Goal: Task Accomplishment & Management: Use online tool/utility

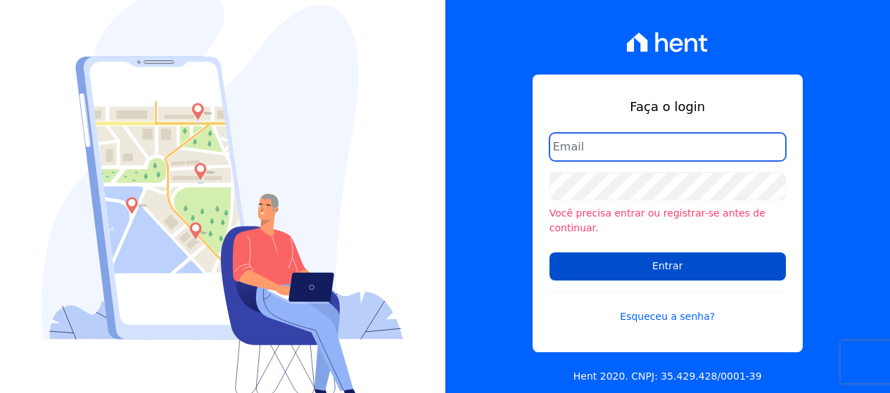
type input "[PERSON_NAME][EMAIL_ADDRESS][DOMAIN_NAME]"
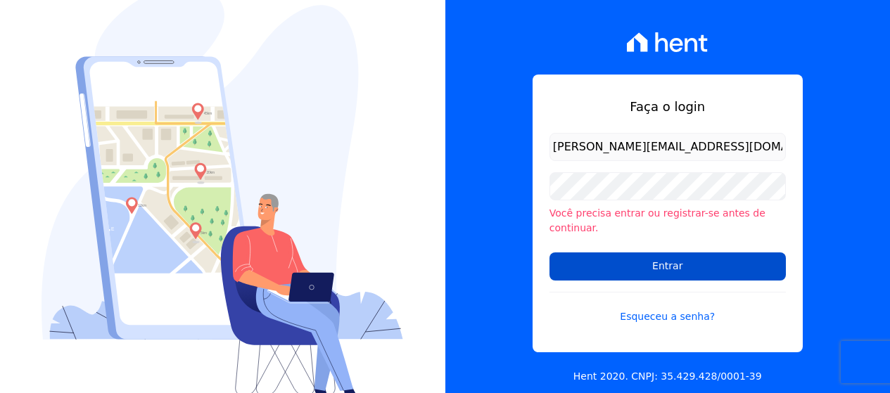
click at [681, 259] on input "Entrar" at bounding box center [668, 267] width 236 height 28
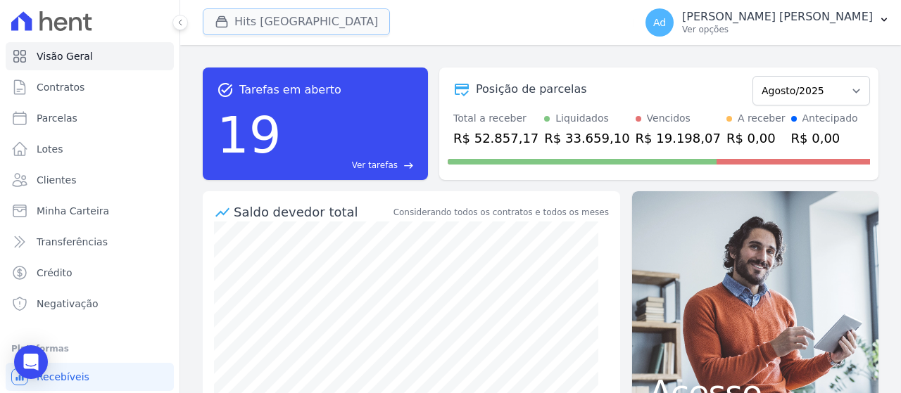
click at [254, 29] on button "Hits [GEOGRAPHIC_DATA]" at bounding box center [296, 21] width 187 height 27
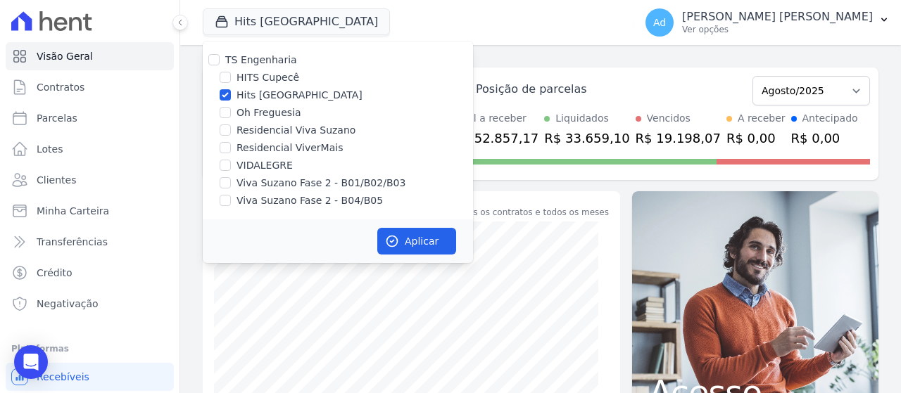
click at [284, 95] on label "Hits [GEOGRAPHIC_DATA]" at bounding box center [299, 95] width 126 height 15
click at [231, 95] on input "Hits [GEOGRAPHIC_DATA]" at bounding box center [225, 94] width 11 height 11
checkbox input "false"
click at [288, 129] on label "Residencial Viva Suzano" at bounding box center [295, 130] width 119 height 15
click at [231, 129] on input "Residencial Viva Suzano" at bounding box center [225, 130] width 11 height 11
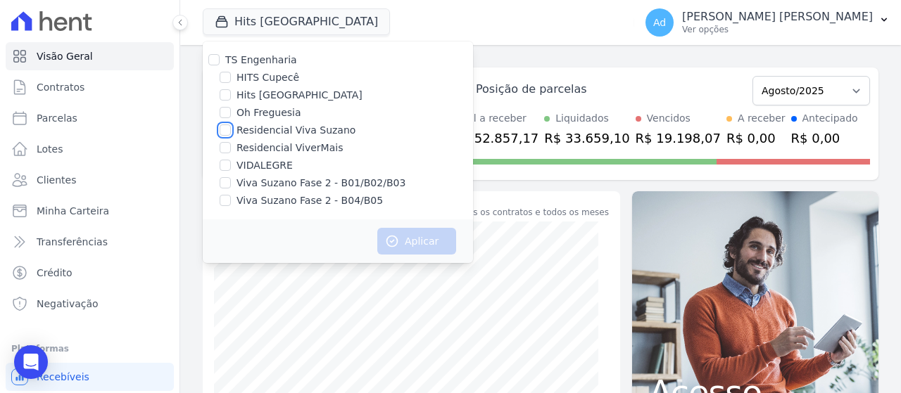
checkbox input "true"
click at [262, 184] on label "Viva Suzano Fase 2 - B01/B02/B03" at bounding box center [320, 183] width 169 height 15
click at [231, 184] on input "Viva Suzano Fase 2 - B01/B02/B03" at bounding box center [225, 182] width 11 height 11
checkbox input "true"
click at [257, 201] on label "Viva Suzano Fase 2 - B04/B05" at bounding box center [309, 201] width 146 height 15
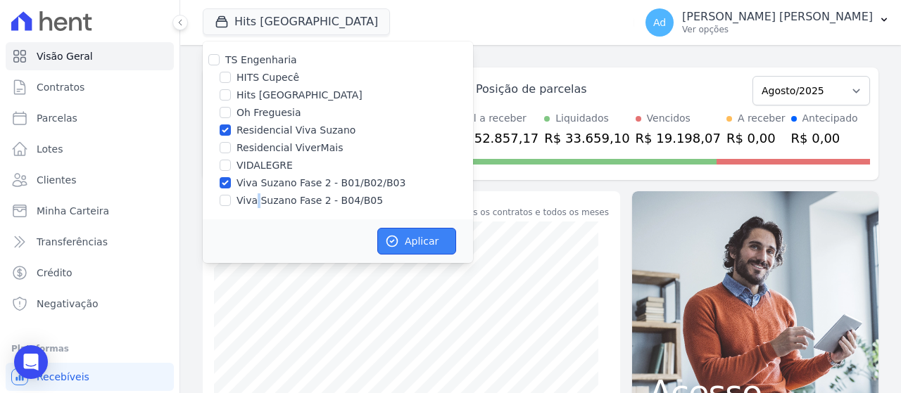
click at [410, 242] on button "Aplicar" at bounding box center [416, 241] width 79 height 27
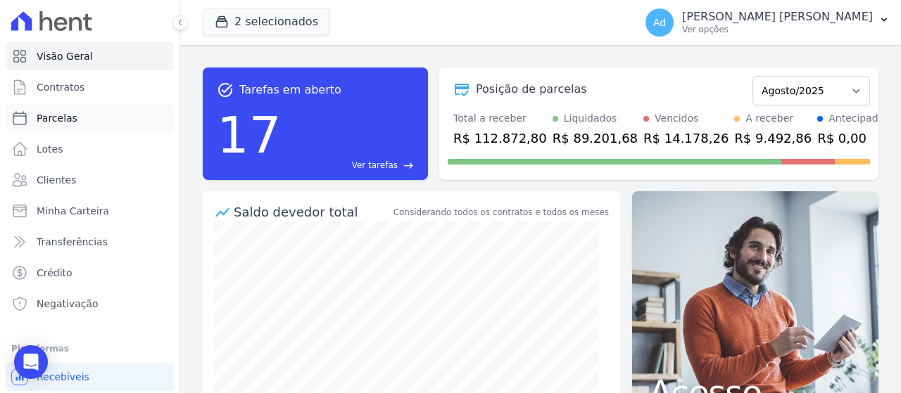
click at [83, 117] on link "Parcelas" at bounding box center [90, 118] width 168 height 28
select select
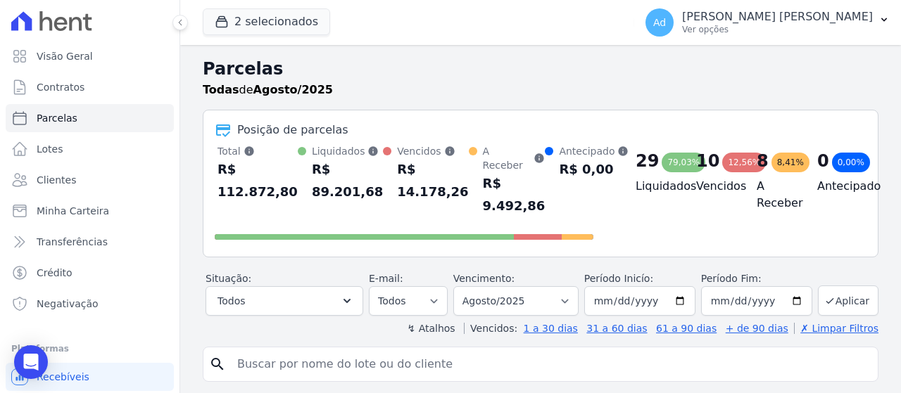
scroll to position [141, 0]
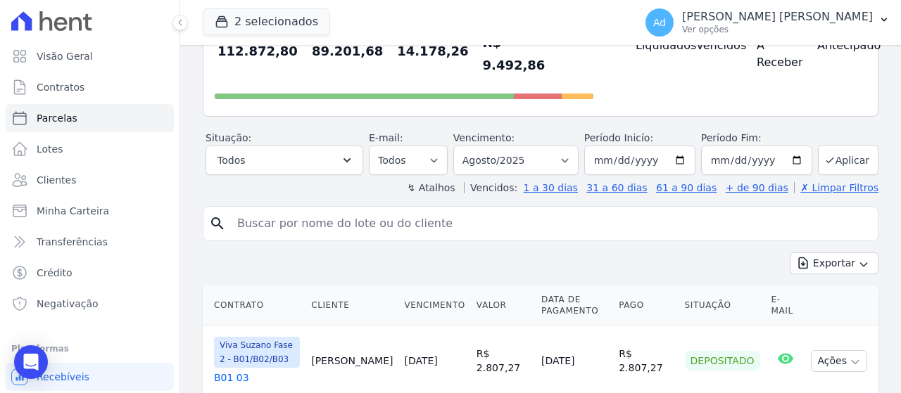
click at [385, 233] on input "search" at bounding box center [550, 224] width 643 height 28
type input "b04 26"
select select
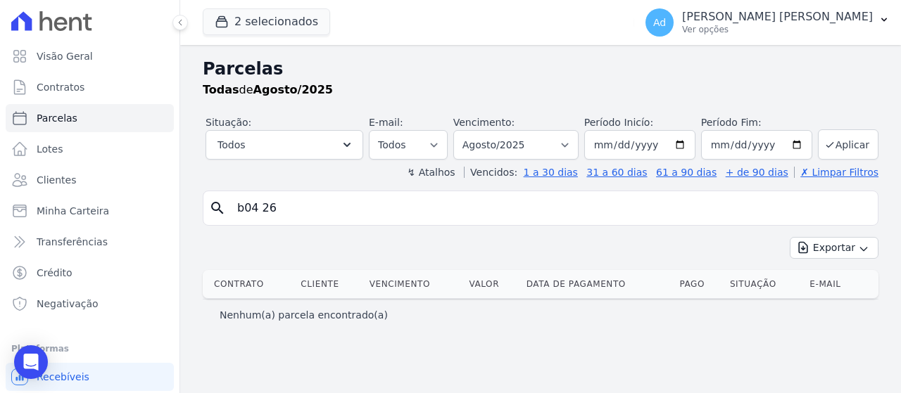
drag, startPoint x: 298, startPoint y: 210, endPoint x: 181, endPoint y: 203, distance: 117.8
click at [181, 203] on div "Parcelas Todas de Agosto/2025 Situação: Agendado Em Aberto Pago Processando Can…" at bounding box center [540, 219] width 721 height 348
click at [118, 185] on link "Clientes" at bounding box center [90, 180] width 168 height 28
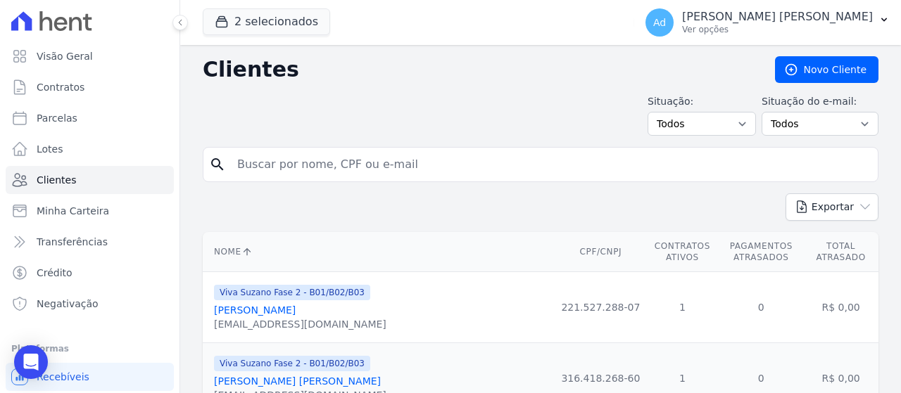
click at [360, 165] on input "search" at bounding box center [550, 165] width 643 height 28
type input "daniela"
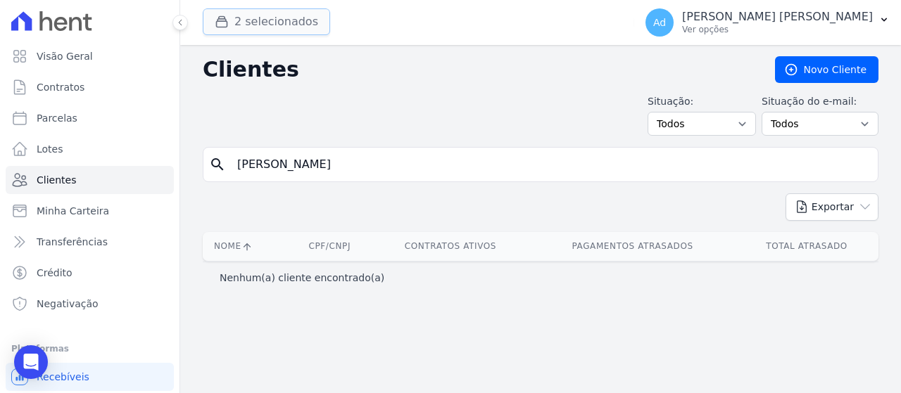
click at [240, 27] on button "2 selecionados" at bounding box center [266, 21] width 127 height 27
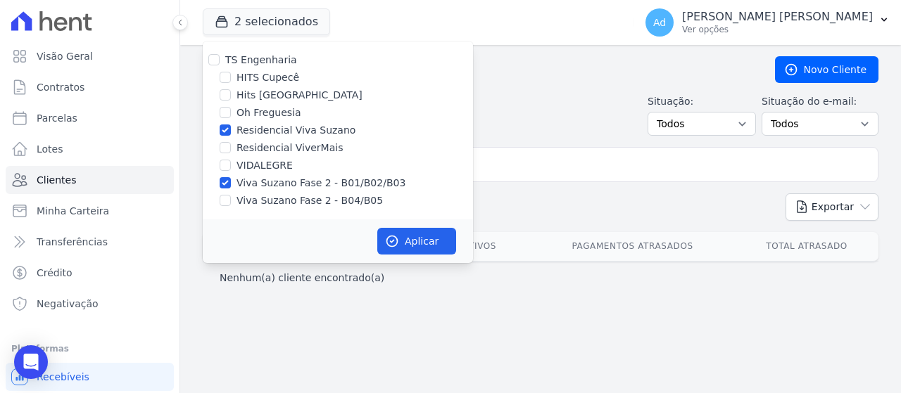
click at [262, 203] on label "Viva Suzano Fase 2 - B04/B05" at bounding box center [309, 201] width 146 height 15
click at [231, 203] on input "Viva Suzano Fase 2 - B04/B05" at bounding box center [225, 200] width 11 height 11
checkbox input "true"
click at [425, 244] on button "Aplicar" at bounding box center [416, 241] width 79 height 27
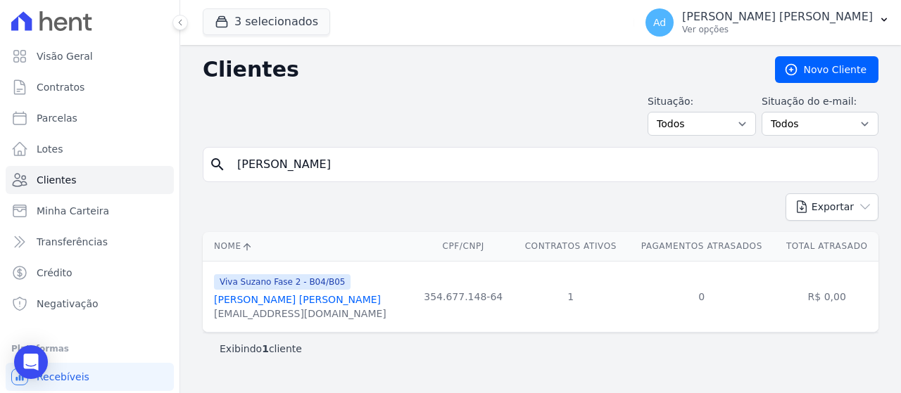
click at [284, 297] on link "Daniela Da Cruz Santos" at bounding box center [297, 299] width 167 height 11
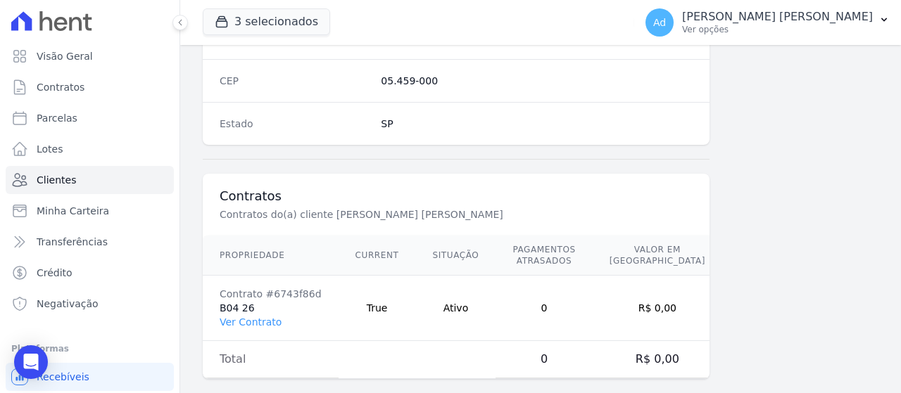
scroll to position [935, 0]
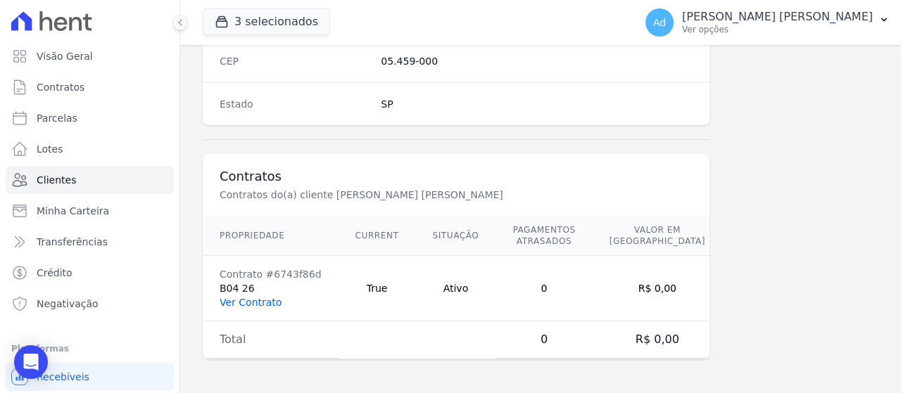
click at [258, 301] on link "Ver Contrato" at bounding box center [251, 302] width 62 height 11
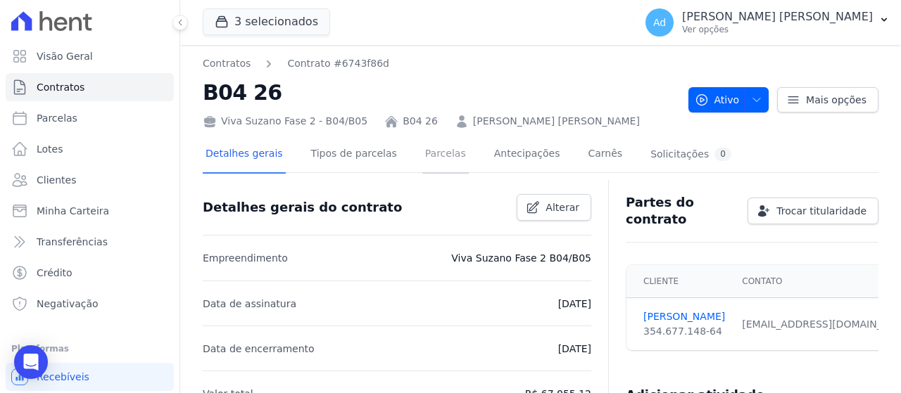
click at [422, 148] on link "Parcelas" at bounding box center [445, 155] width 46 height 37
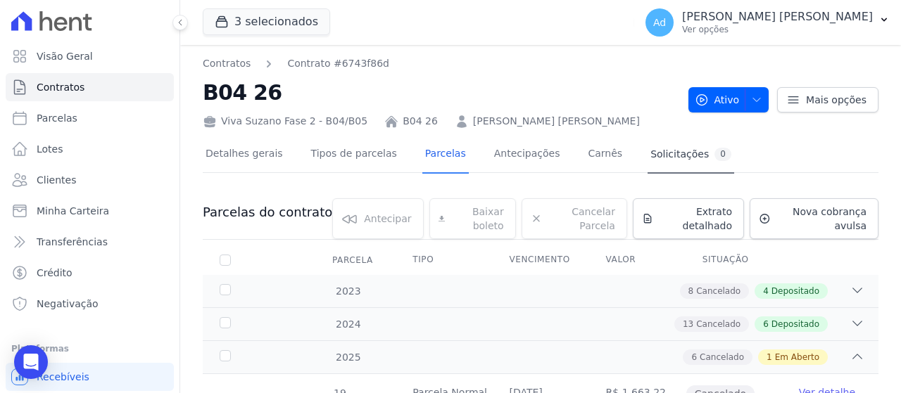
scroll to position [141, 0]
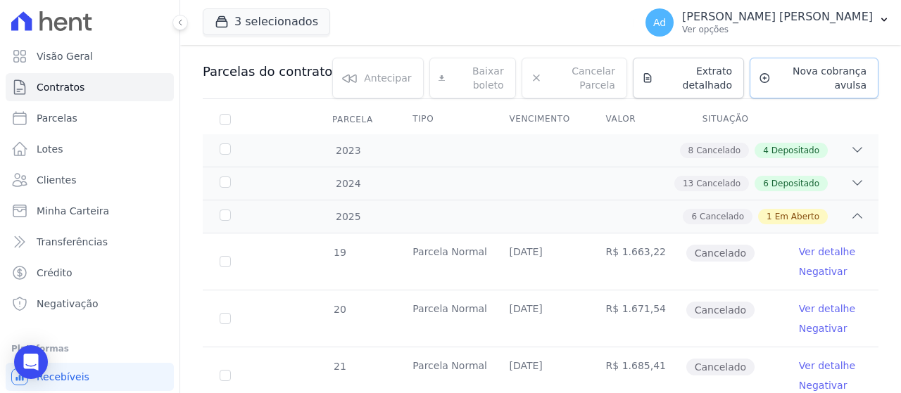
click at [783, 70] on span "Nova cobrança avulsa" at bounding box center [821, 78] width 90 height 28
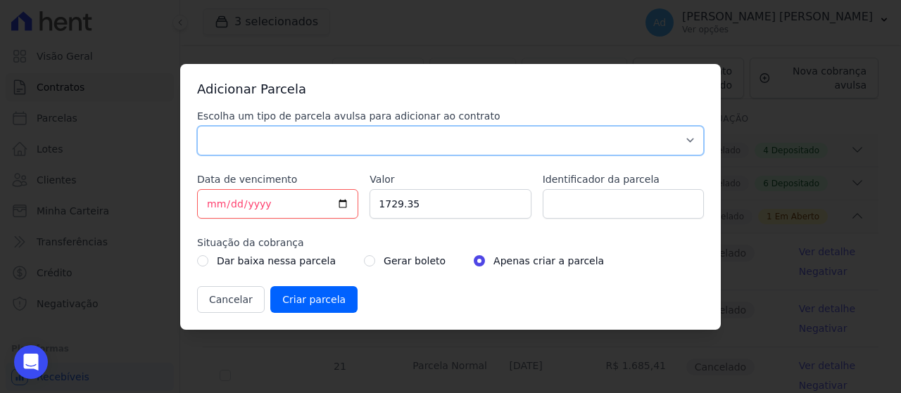
drag, startPoint x: 457, startPoint y: 141, endPoint x: 441, endPoint y: 148, distance: 18.0
click at [457, 141] on select "Parcela Normal Sinal Caução Intercalada Chaves Pré Chaves Pós Chaves Taxas Quit…" at bounding box center [450, 141] width 507 height 30
select select "standard"
click at [197, 126] on select "Parcela Normal Sinal Caução Intercalada Chaves Pré Chaves Pós Chaves Taxas Quit…" at bounding box center [450, 141] width 507 height 30
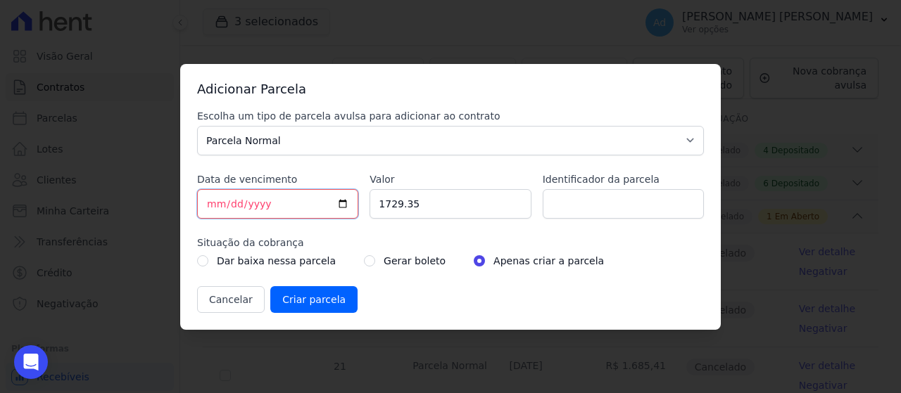
click at [210, 201] on input "2025-08-29" at bounding box center [277, 204] width 161 height 30
type input "2025-08-01"
type input "2025-09-01"
drag, startPoint x: 431, startPoint y: 213, endPoint x: 335, endPoint y: 201, distance: 97.2
click at [335, 201] on div "Escolha um tipo de parcela avulsa para adicionar ao contrato Parcela Normal Sin…" at bounding box center [450, 211] width 507 height 204
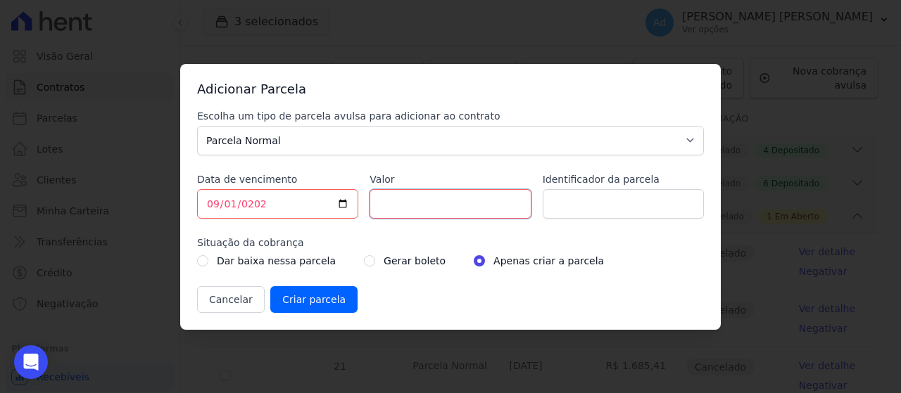
click at [411, 204] on input "Valor" at bounding box center [450, 204] width 161 height 30
type input "2582.29"
click at [607, 184] on label "Identificador da parcela" at bounding box center [623, 179] width 161 height 14
click at [607, 189] on input "Identificador da parcela" at bounding box center [623, 204] width 161 height 30
click at [600, 191] on input "Identificador da parcela" at bounding box center [623, 204] width 161 height 30
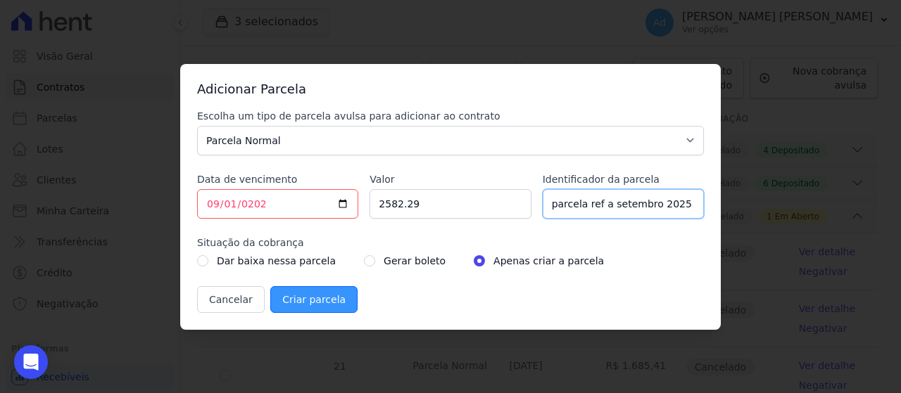
type input "parcela ref a setembro 2025"
click at [327, 296] on input "Criar parcela" at bounding box center [313, 299] width 87 height 27
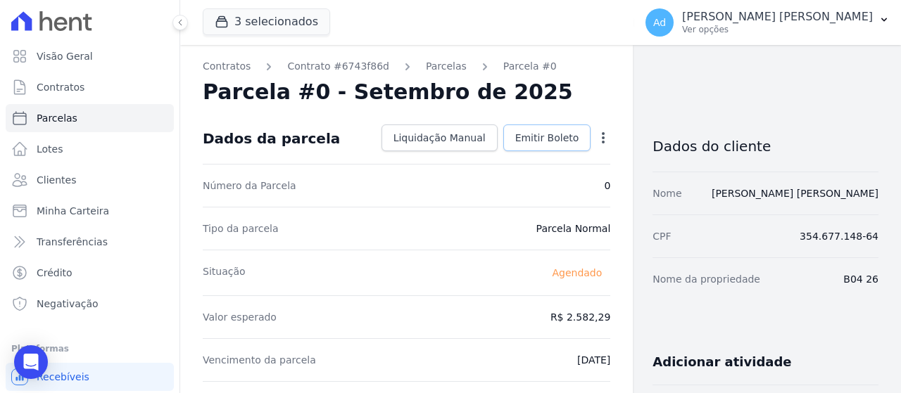
click at [534, 138] on span "Emitir Boleto" at bounding box center [547, 138] width 64 height 14
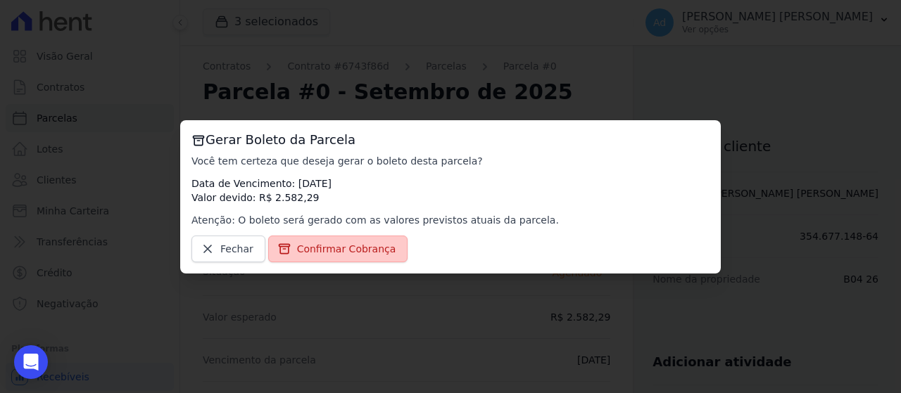
click at [358, 246] on span "Confirmar Cobrança" at bounding box center [346, 249] width 99 height 14
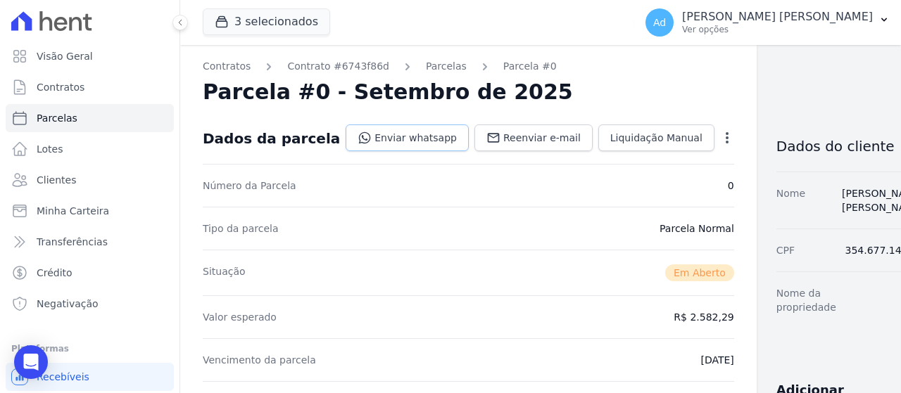
click at [400, 134] on link "Enviar whatsapp" at bounding box center [407, 138] width 123 height 27
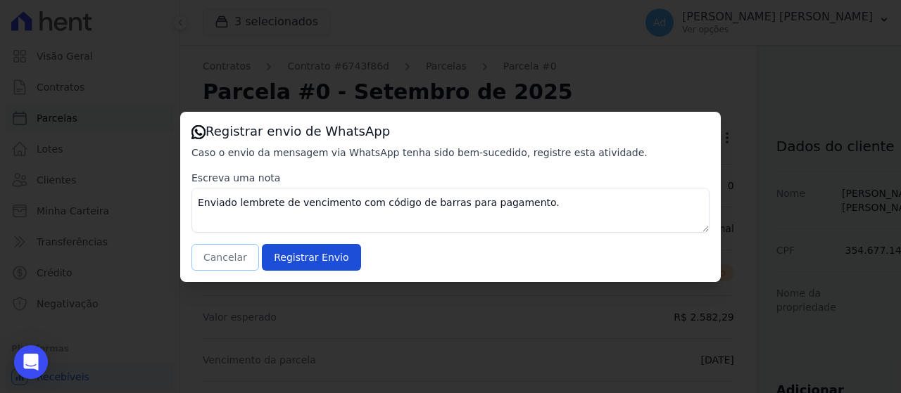
click at [225, 265] on button "Cancelar" at bounding box center [225, 257] width 68 height 27
